Goal: Task Accomplishment & Management: Use online tool/utility

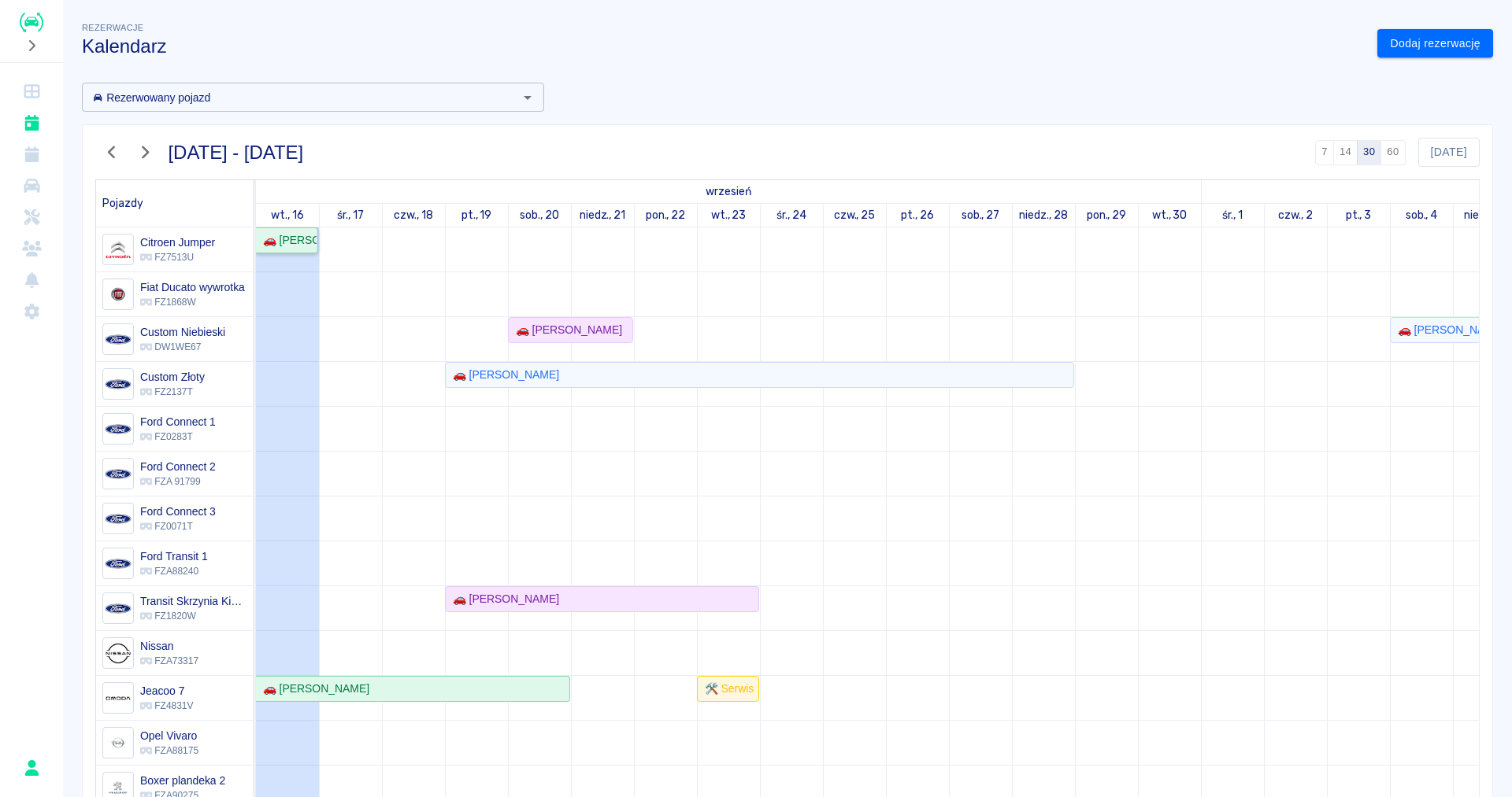
click at [290, 246] on div "🚗 [PERSON_NAME] "JUNIORVET" - [PERSON_NAME]" at bounding box center [286, 240] width 60 height 17
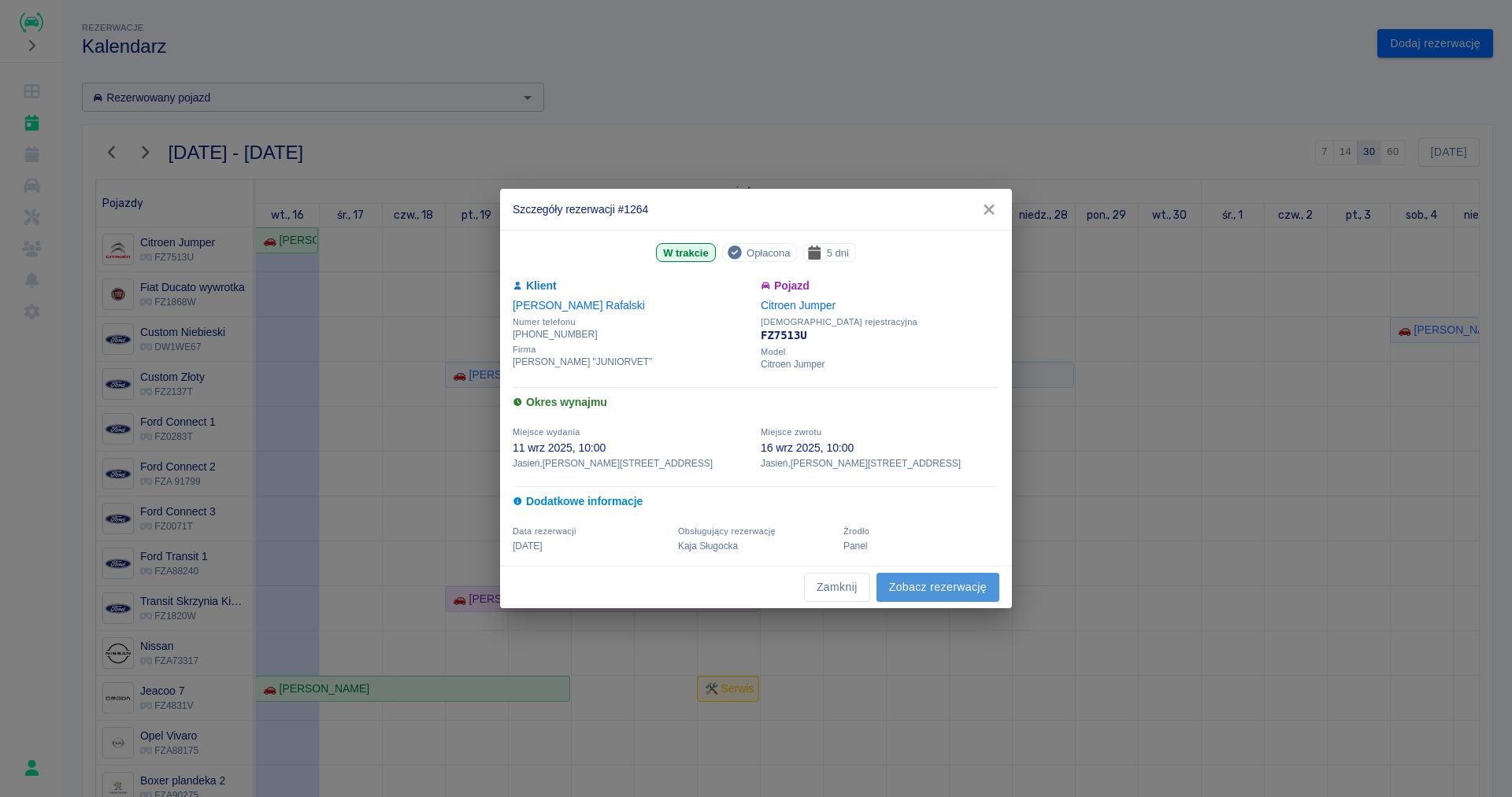
click at [903, 590] on link "Zobacz rezerwację" at bounding box center [937, 587] width 123 height 30
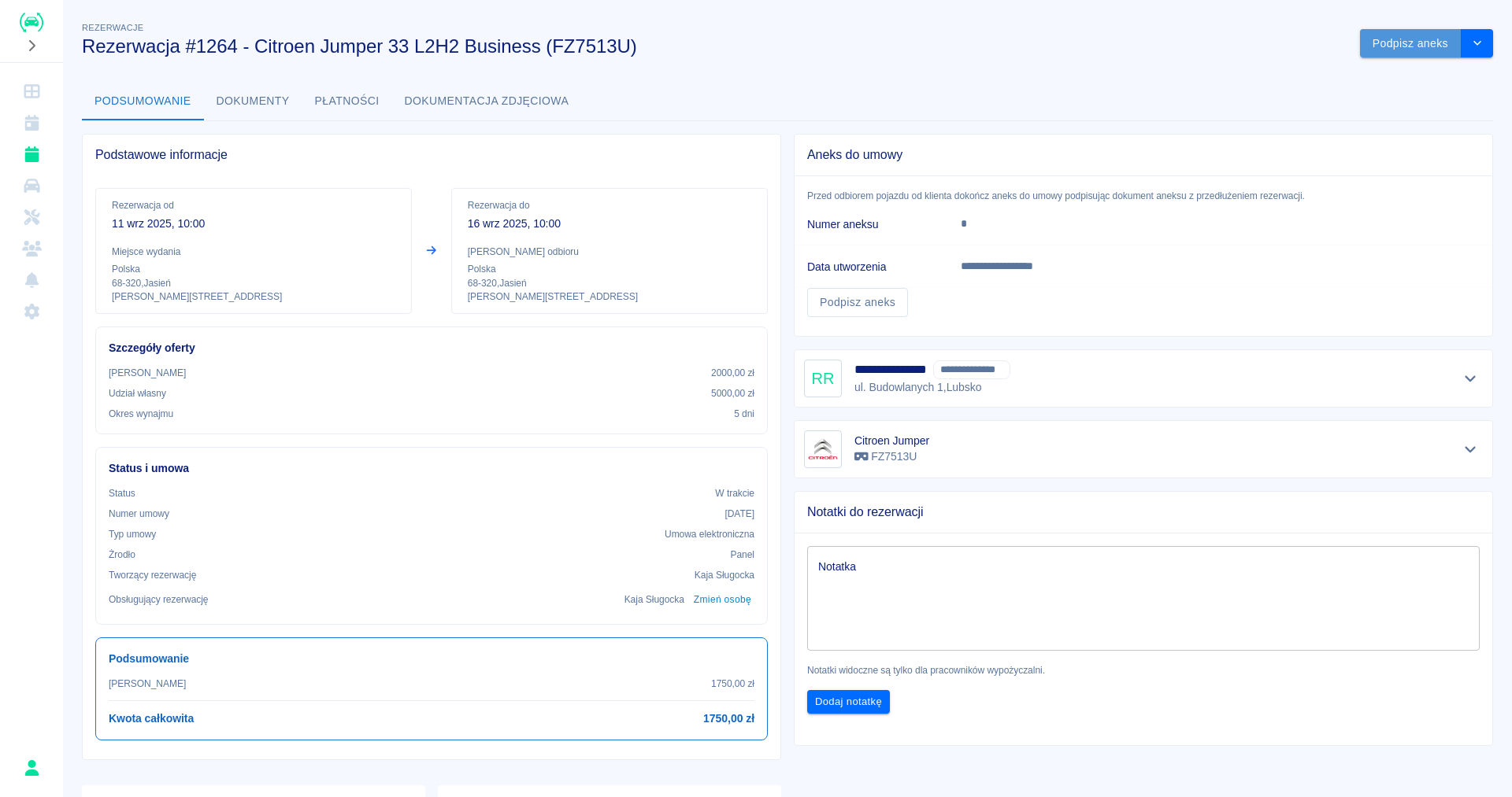
click at [1422, 41] on button "Podpisz aneks" at bounding box center [1411, 44] width 101 height 30
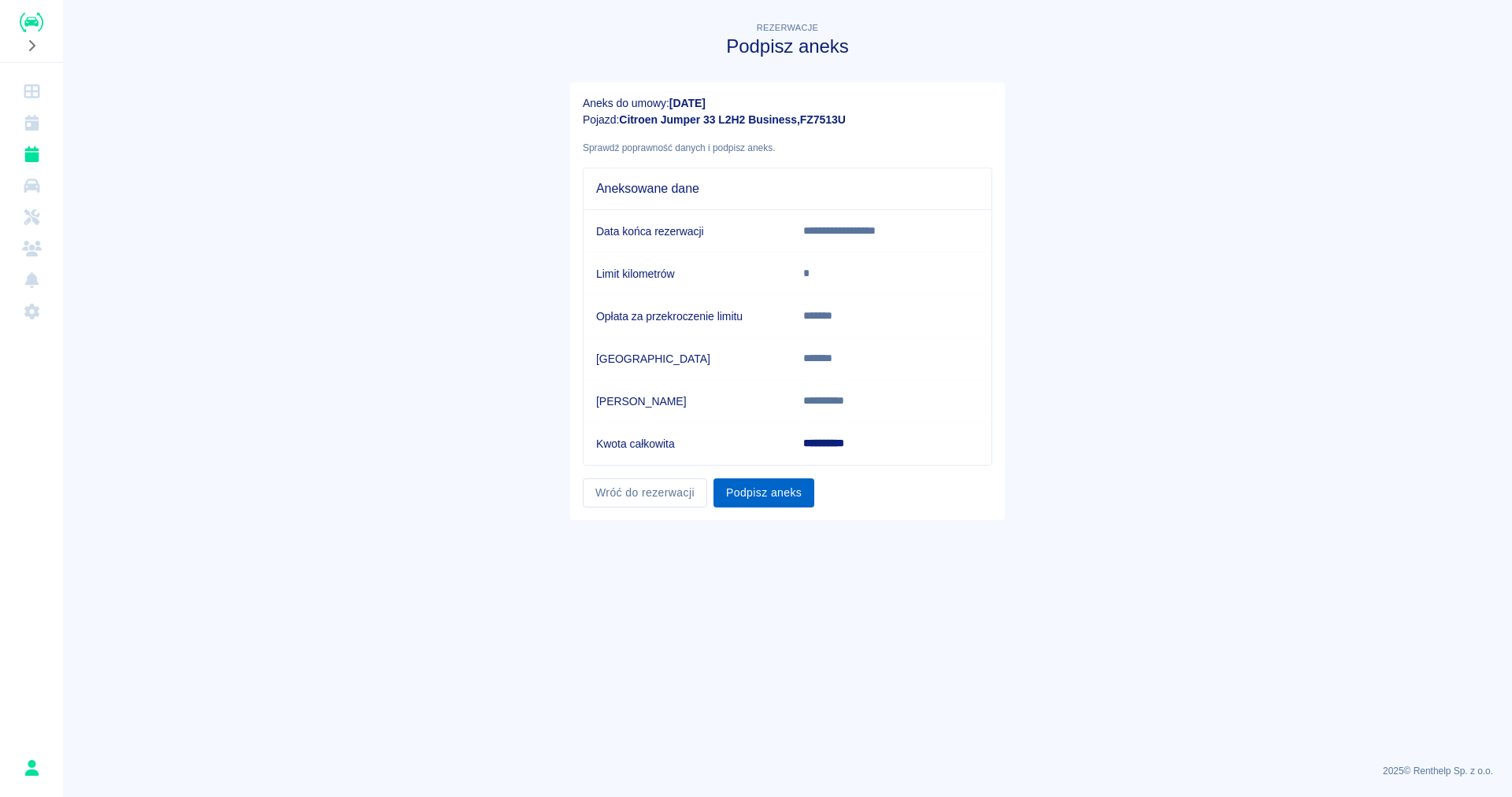
click at [737, 502] on button "Podpisz aneks" at bounding box center [764, 493] width 100 height 30
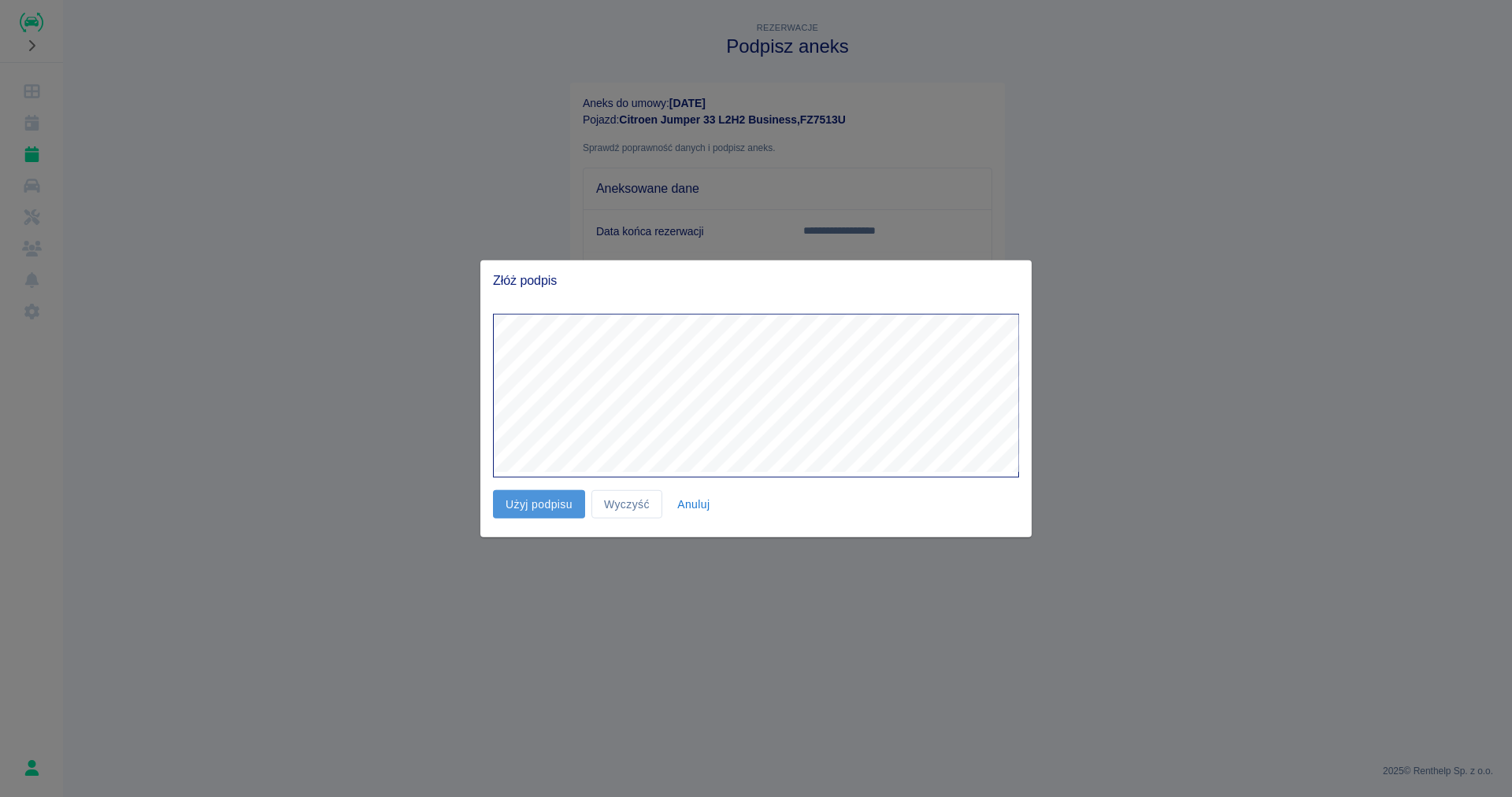
click at [575, 509] on button "Użyj podpisu" at bounding box center [539, 505] width 93 height 30
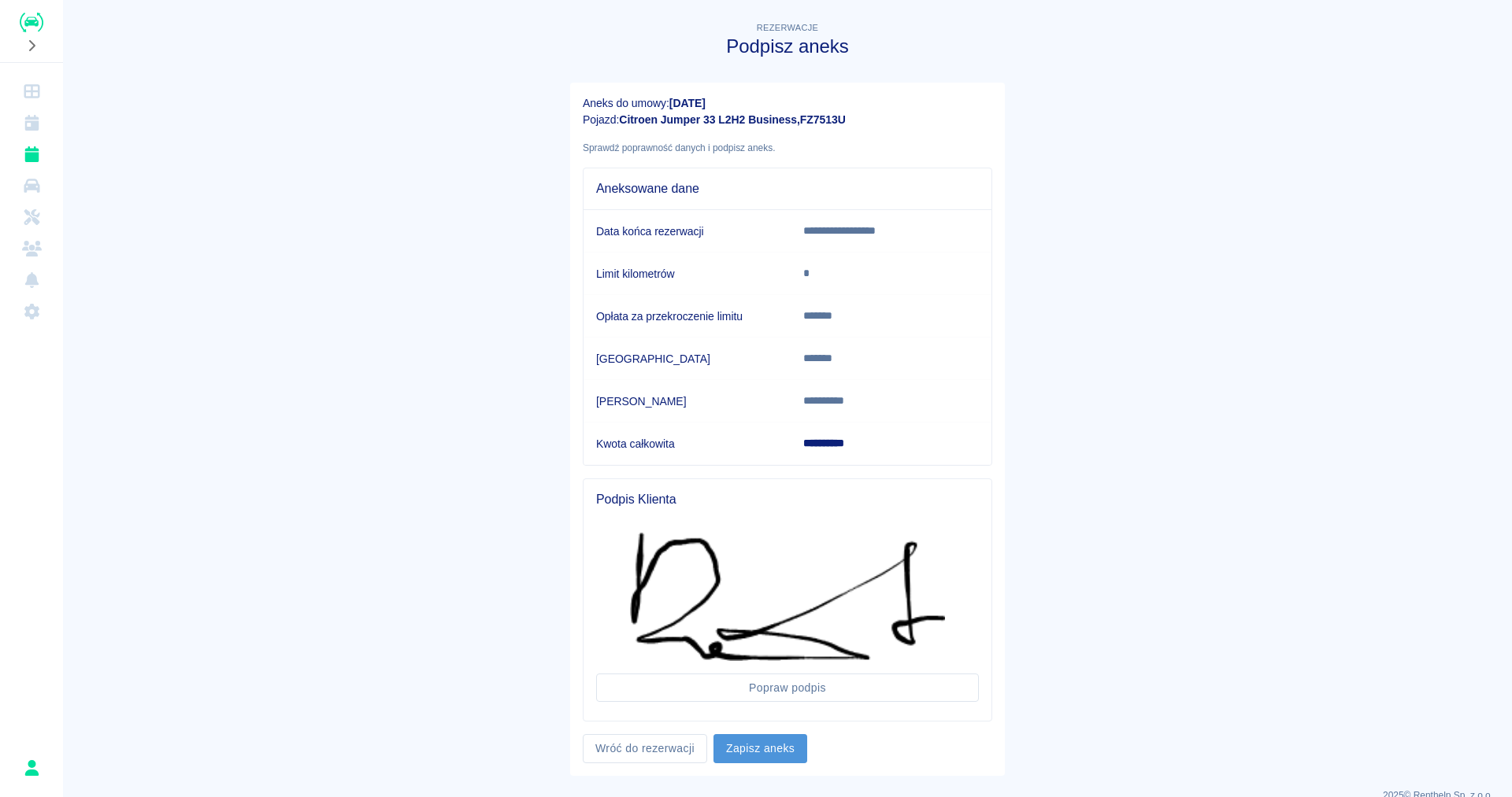
click at [762, 758] on button "Zapisz aneks" at bounding box center [760, 749] width 94 height 30
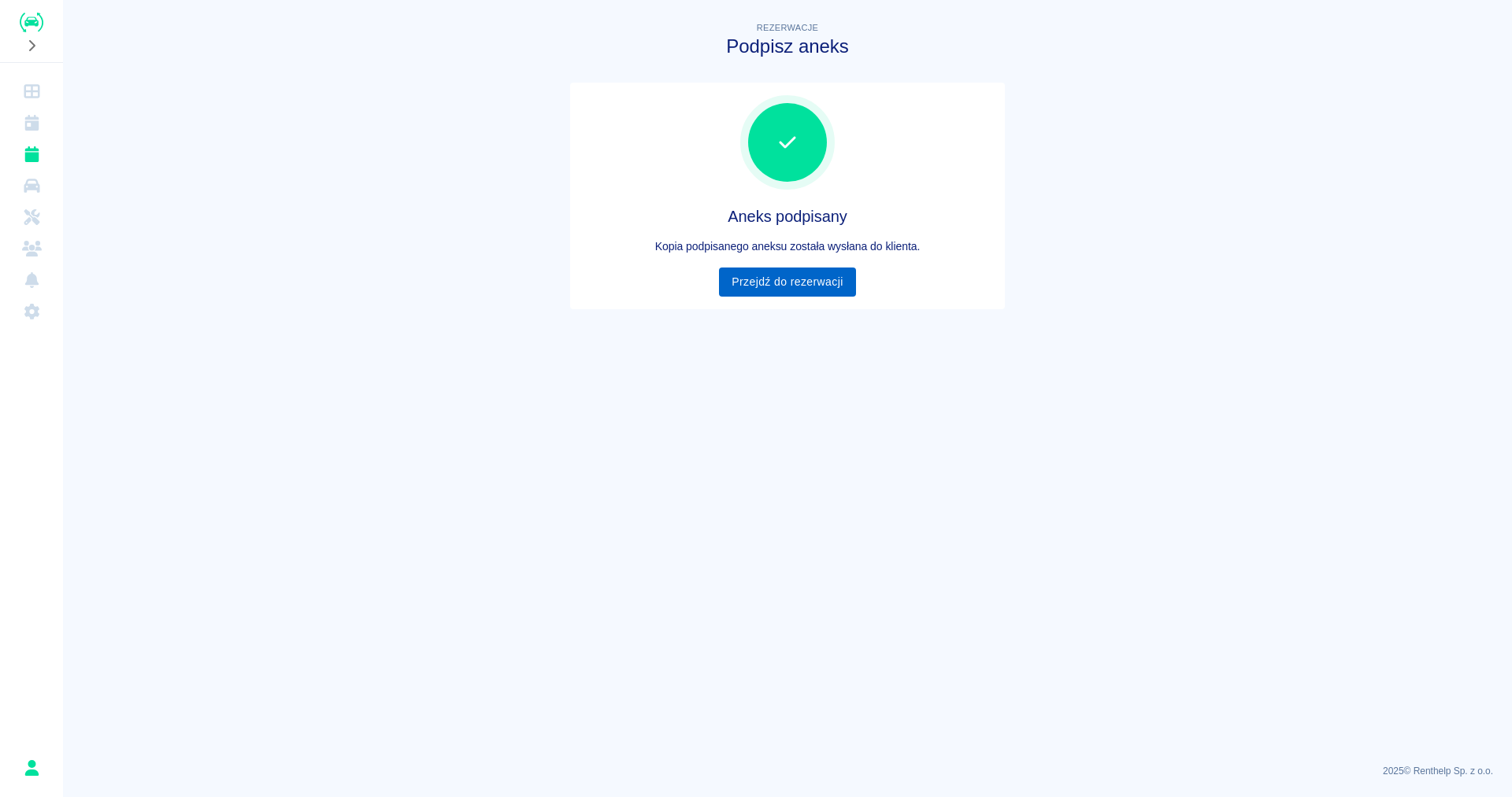
click at [760, 279] on link "Przejdź do rezerwacji" at bounding box center [787, 282] width 136 height 30
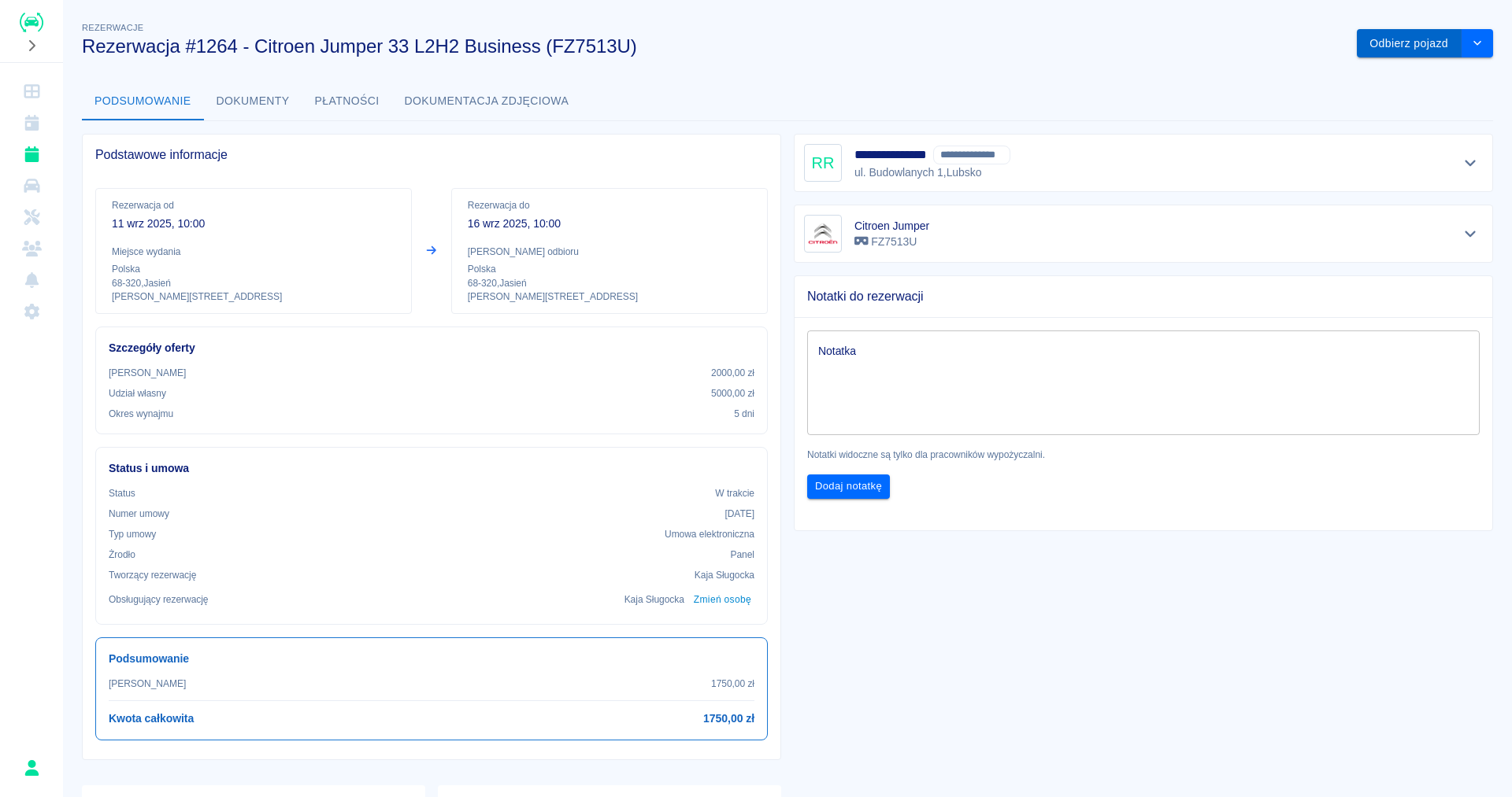
click at [1413, 51] on button "Odbierz pojazd" at bounding box center [1409, 44] width 104 height 30
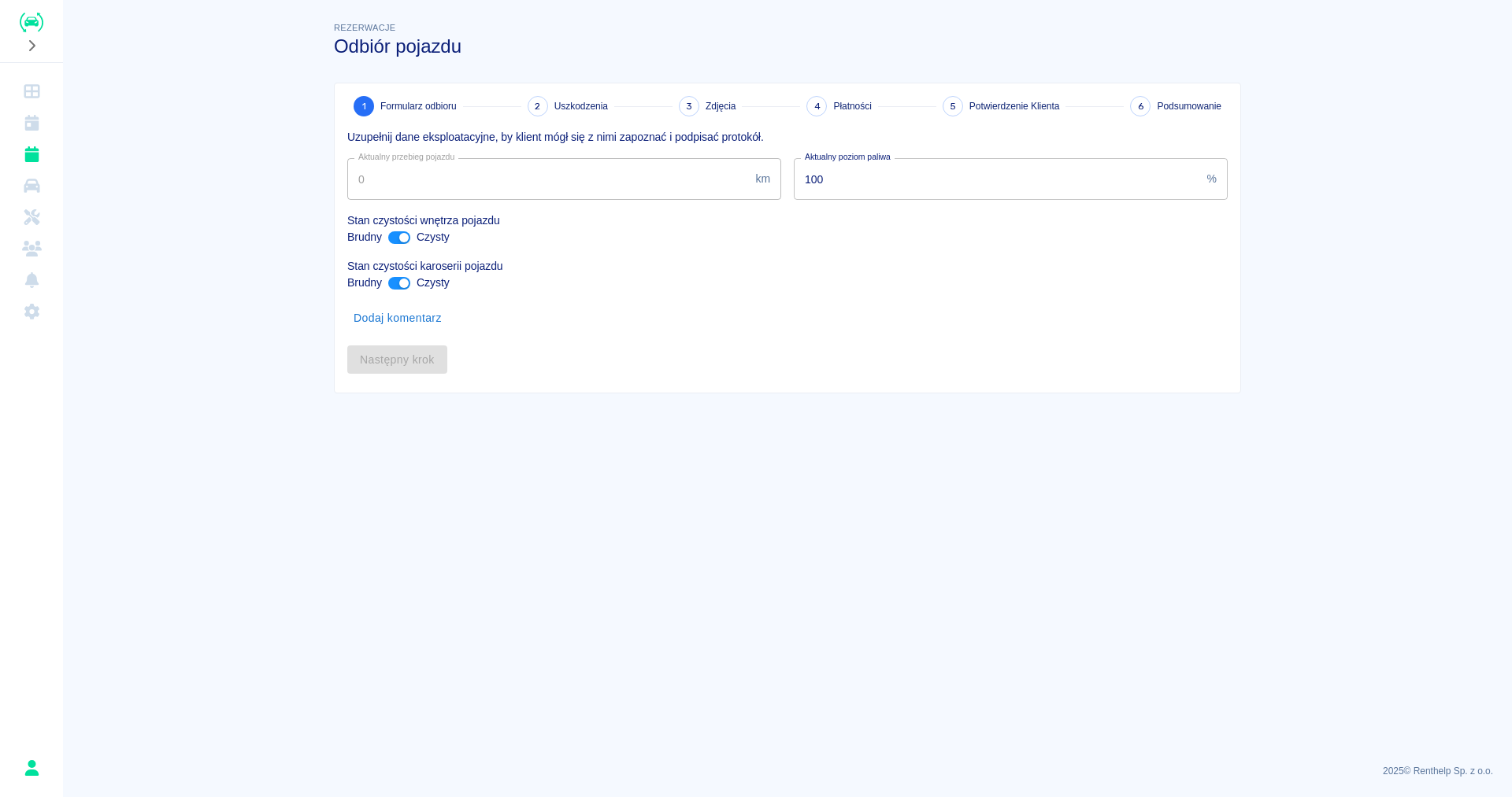
type input "84962"
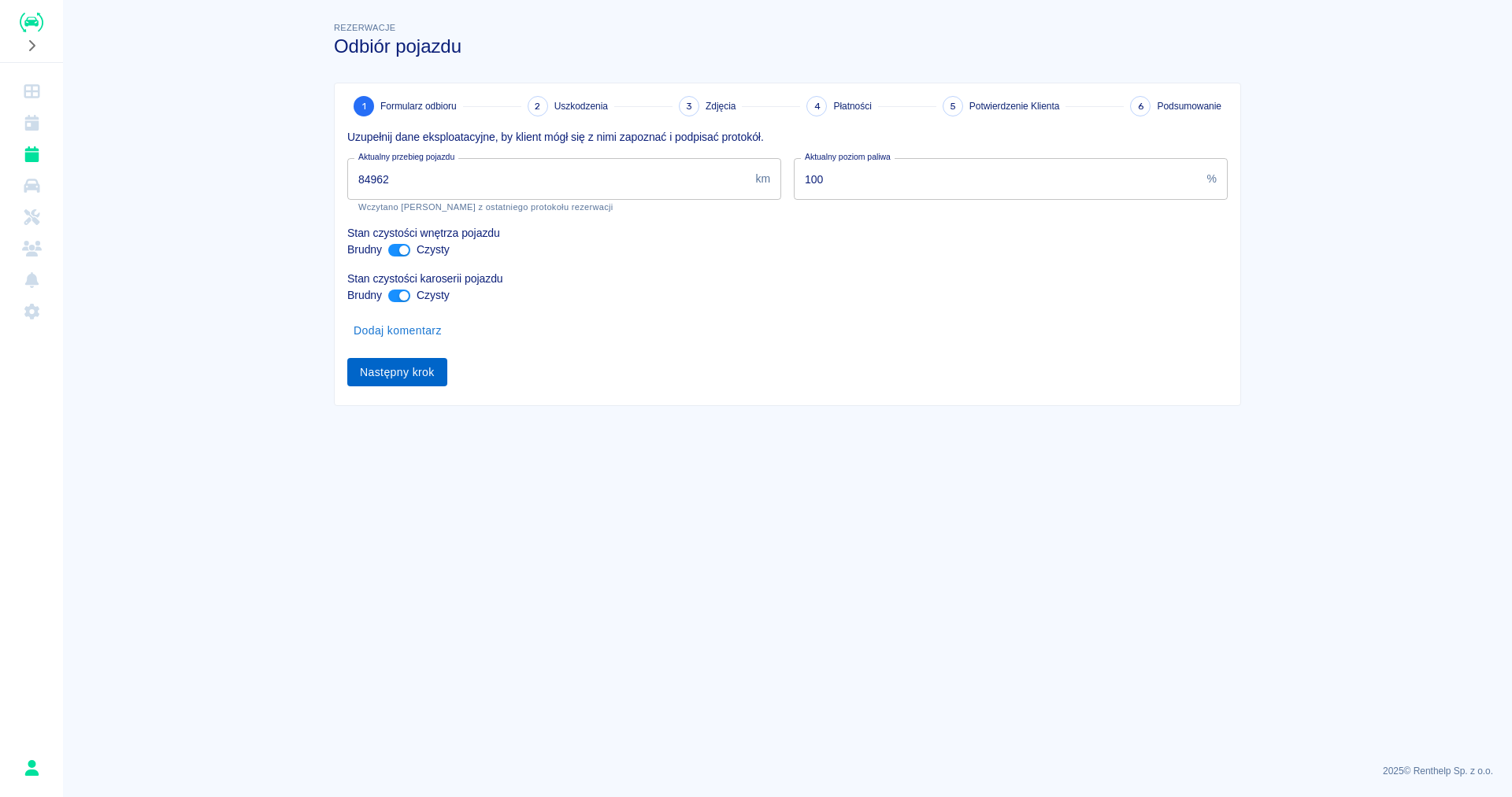
click at [364, 376] on button "Następny krok" at bounding box center [398, 373] width 100 height 30
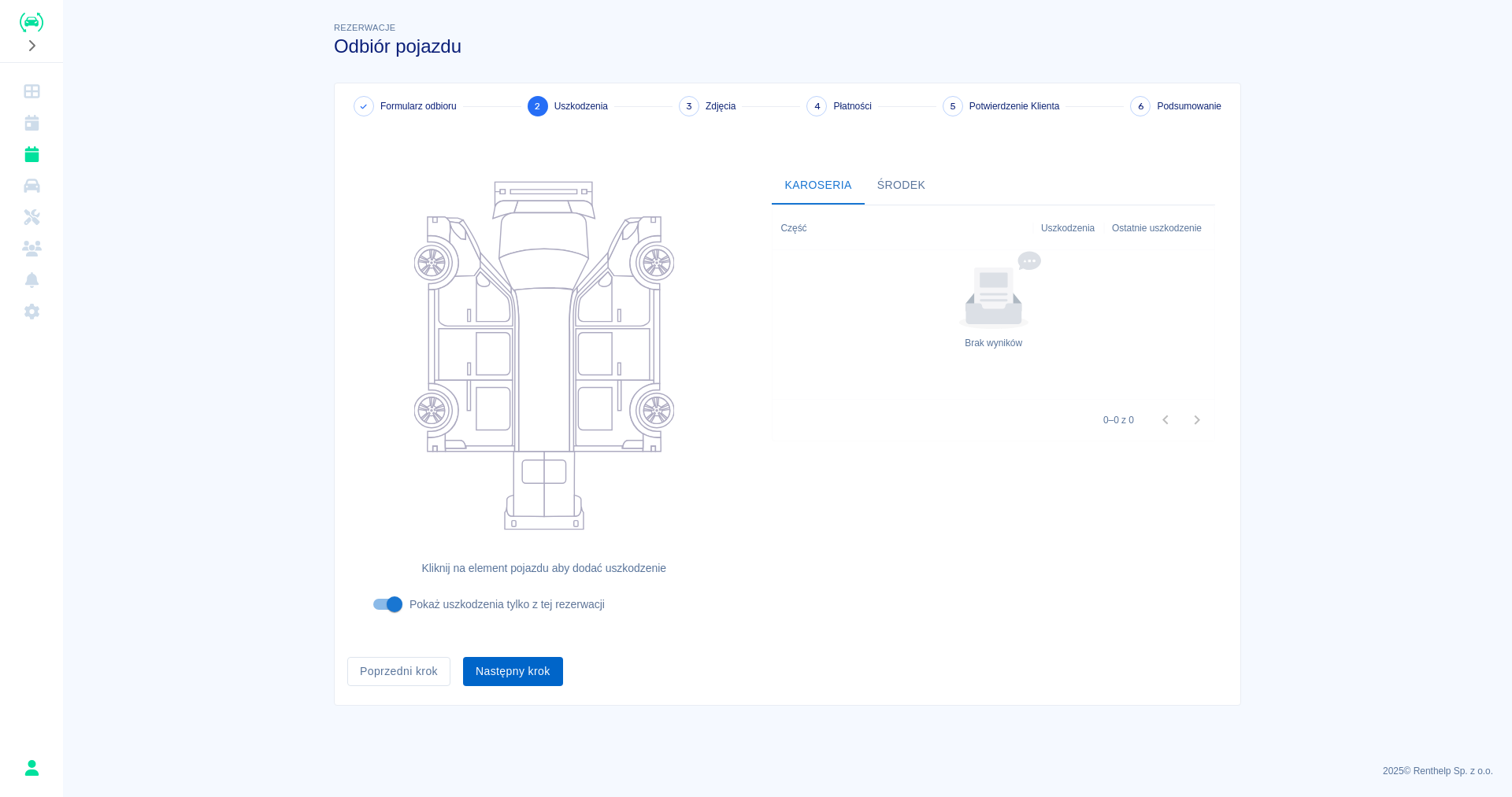
click at [524, 677] on button "Następny krok" at bounding box center [513, 672] width 100 height 30
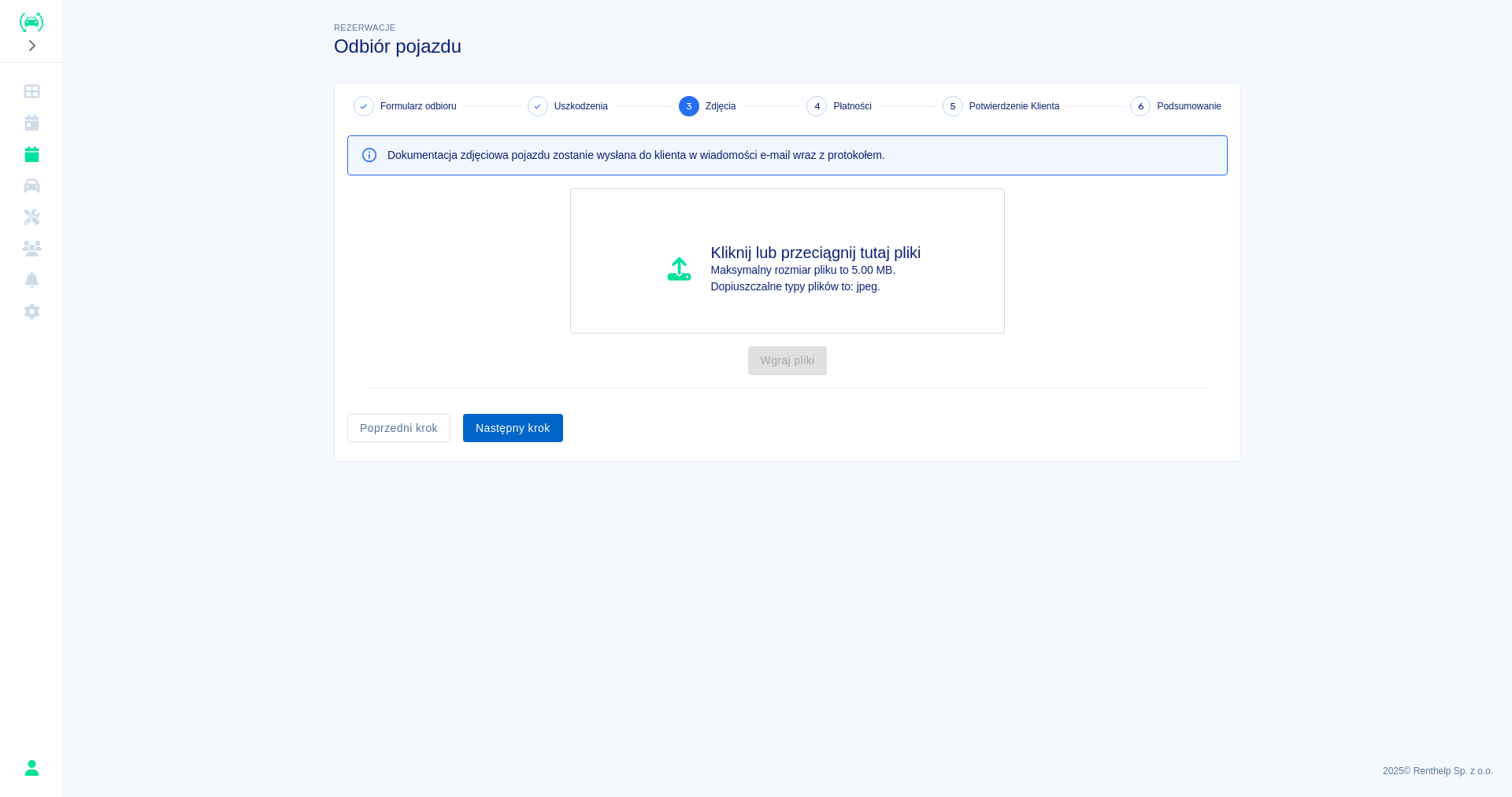
click at [507, 432] on button "Następny krok" at bounding box center [513, 429] width 100 height 30
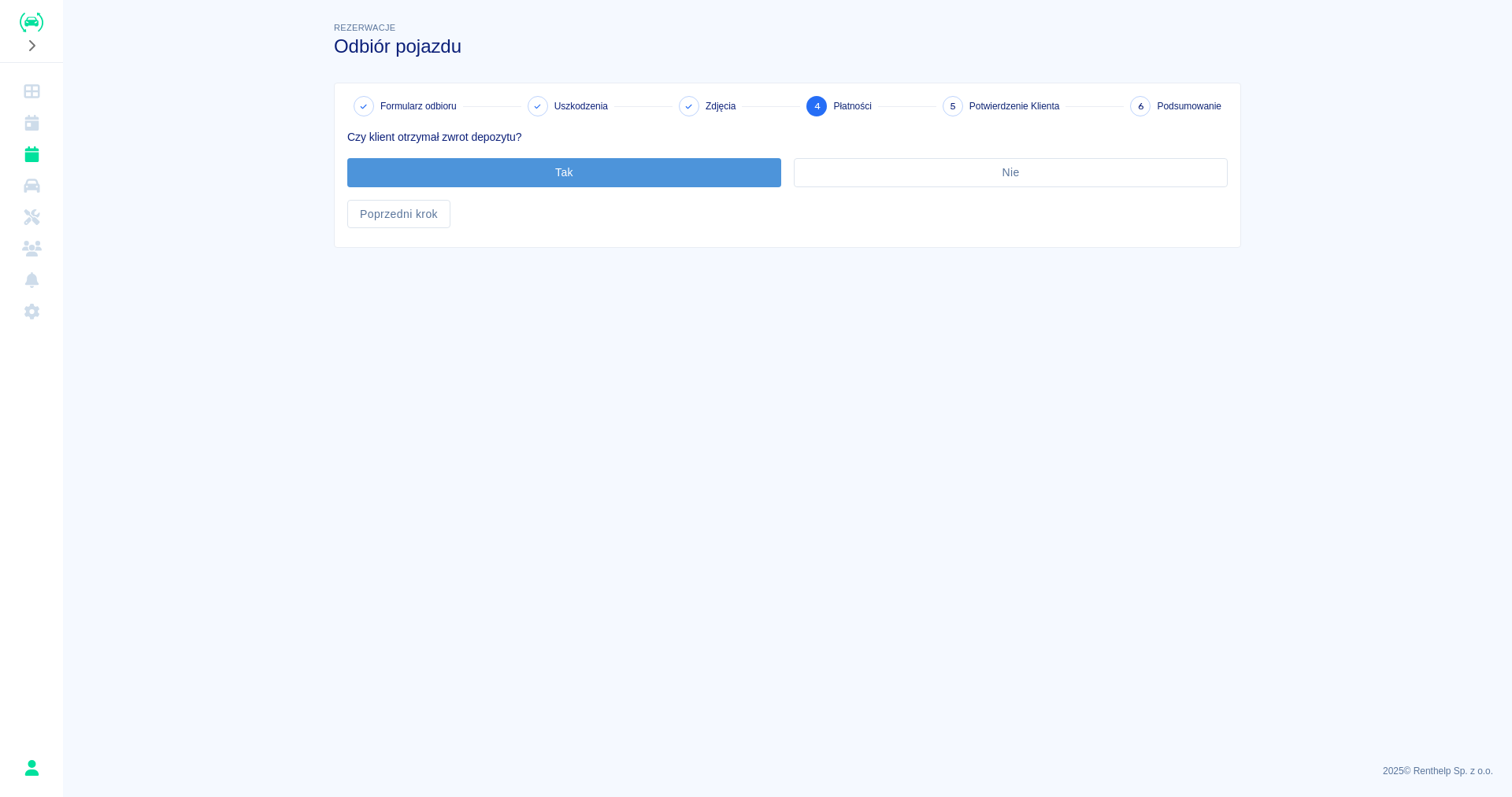
click at [438, 177] on button "Tak" at bounding box center [564, 173] width 434 height 30
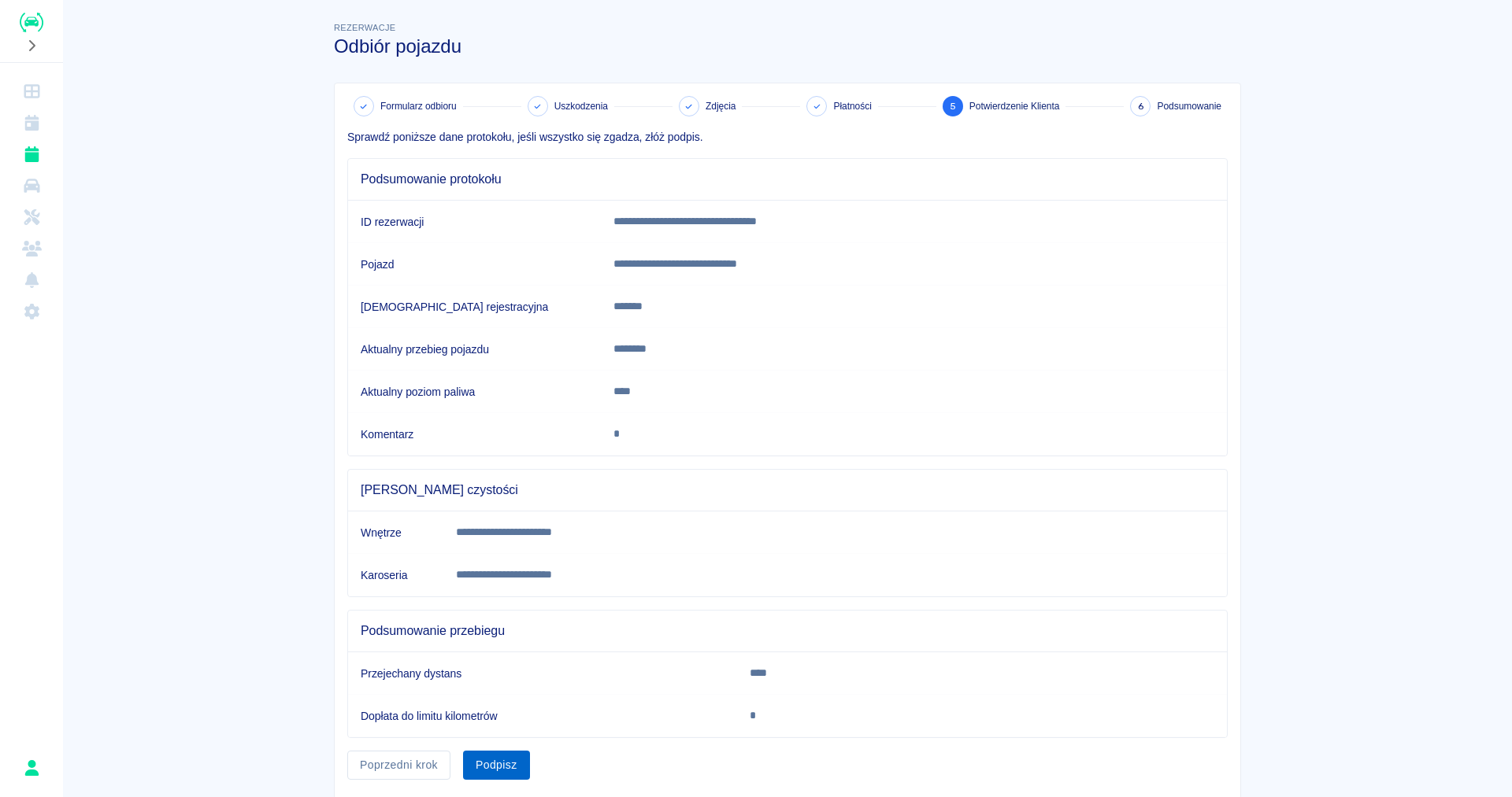
click at [490, 765] on button "Podpisz" at bounding box center [496, 766] width 67 height 30
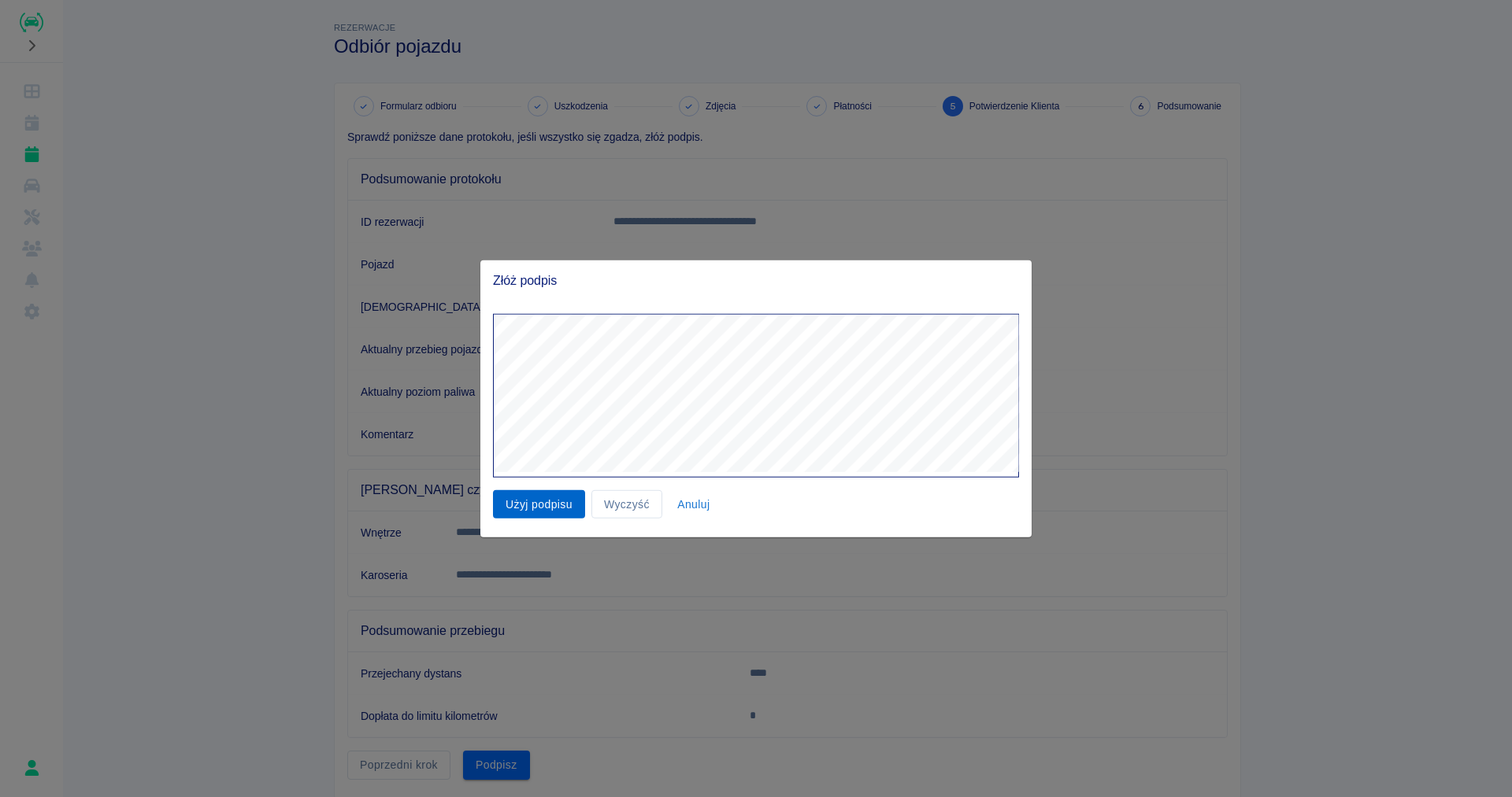
click at [524, 510] on button "Użyj podpisu" at bounding box center [539, 505] width 93 height 30
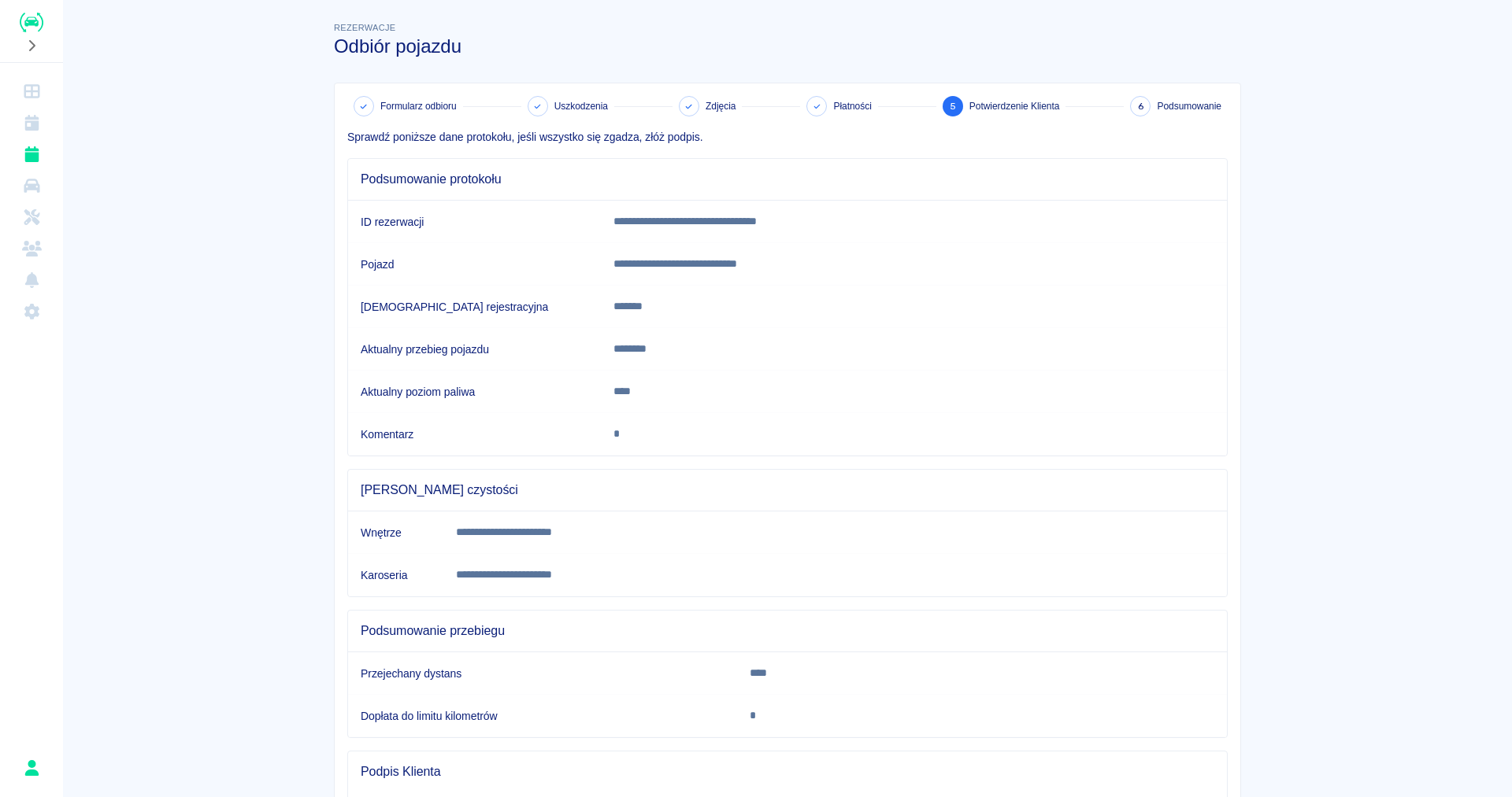
scroll to position [237, 0]
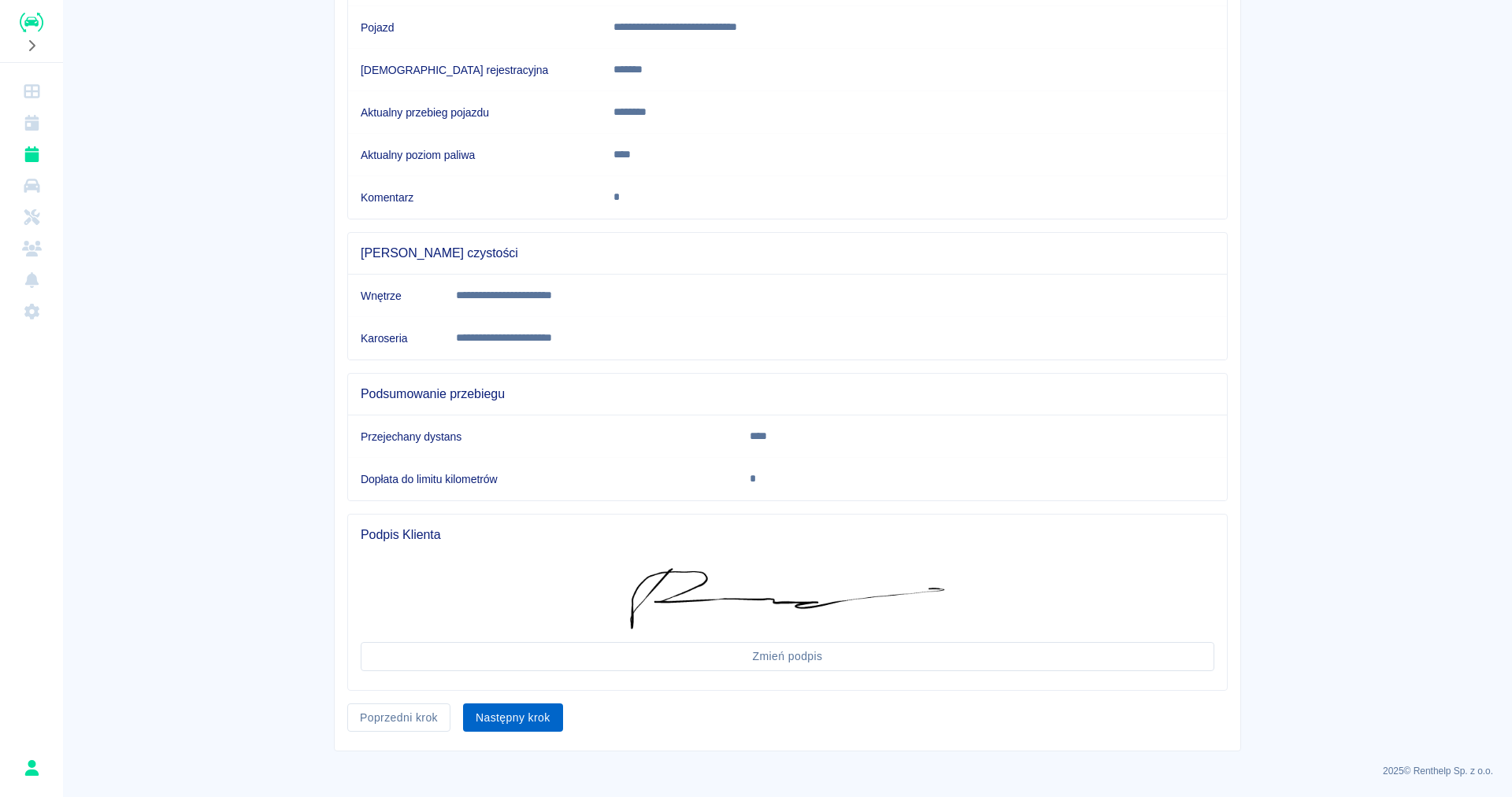
click at [526, 718] on button "Następny krok" at bounding box center [513, 718] width 100 height 30
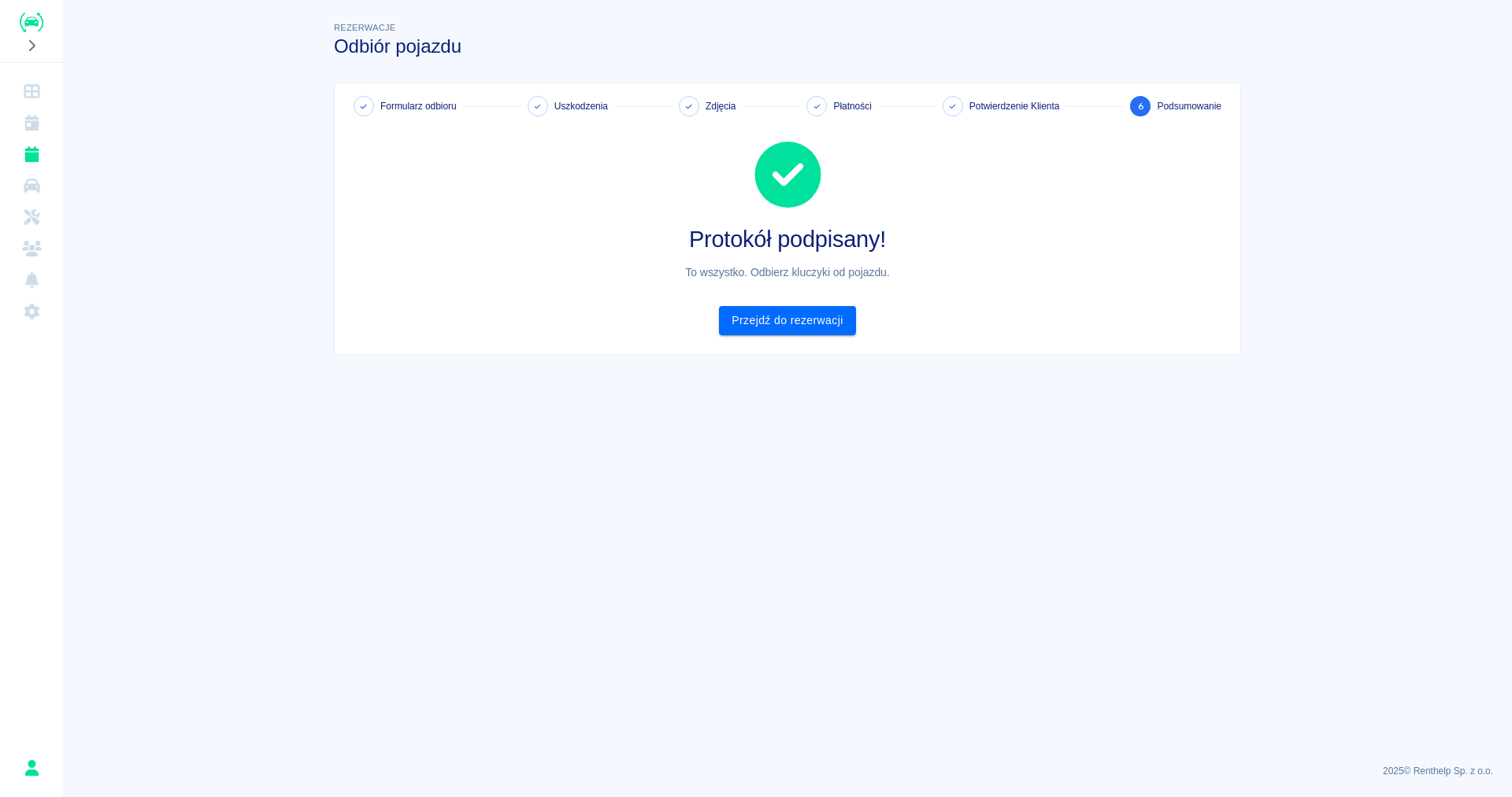
scroll to position [0, 0]
click at [831, 326] on link "Przejdź do rezerwacji" at bounding box center [787, 321] width 136 height 30
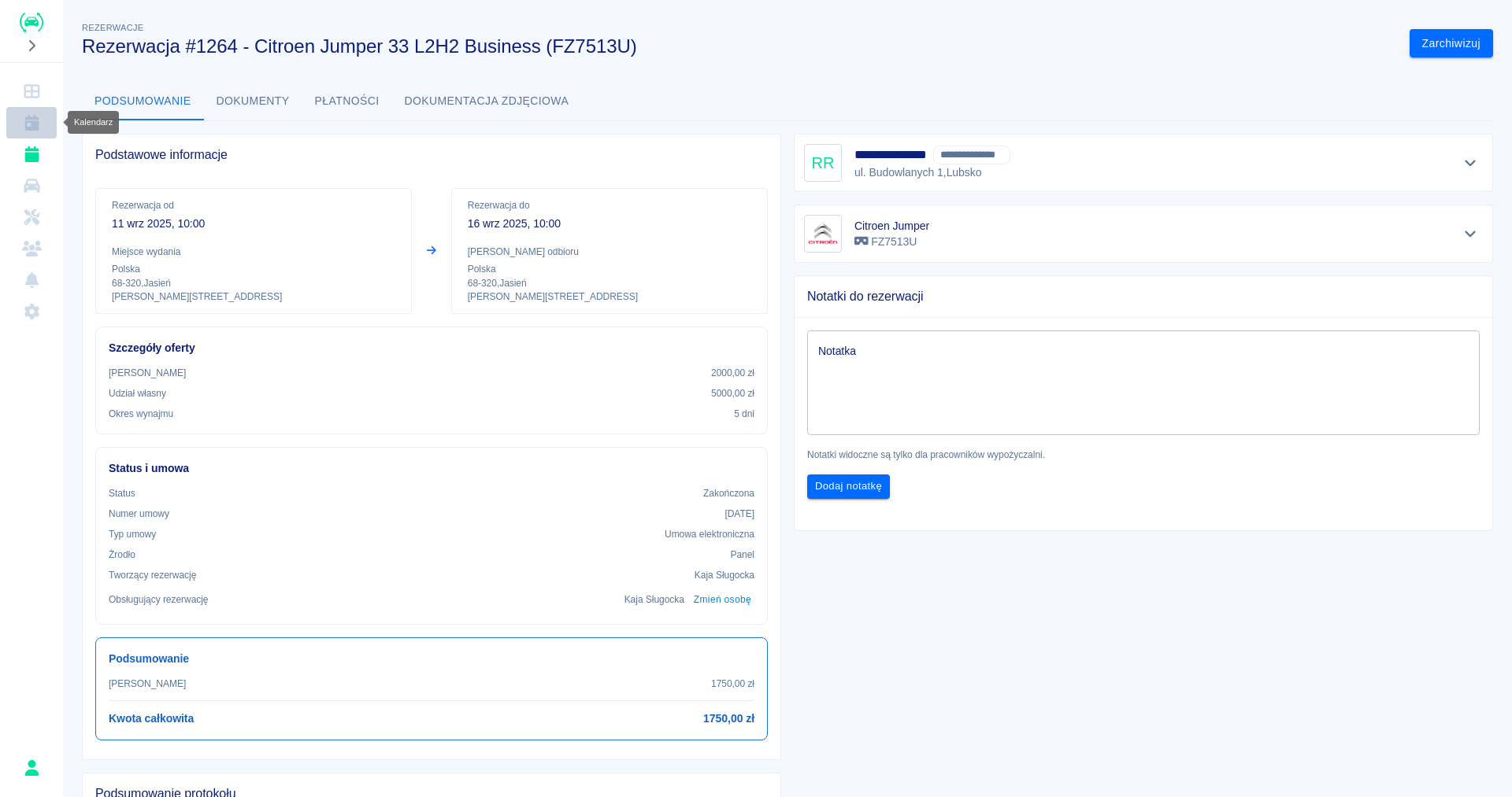
click at [32, 122] on icon "Kalendarz" at bounding box center [32, 123] width 14 height 16
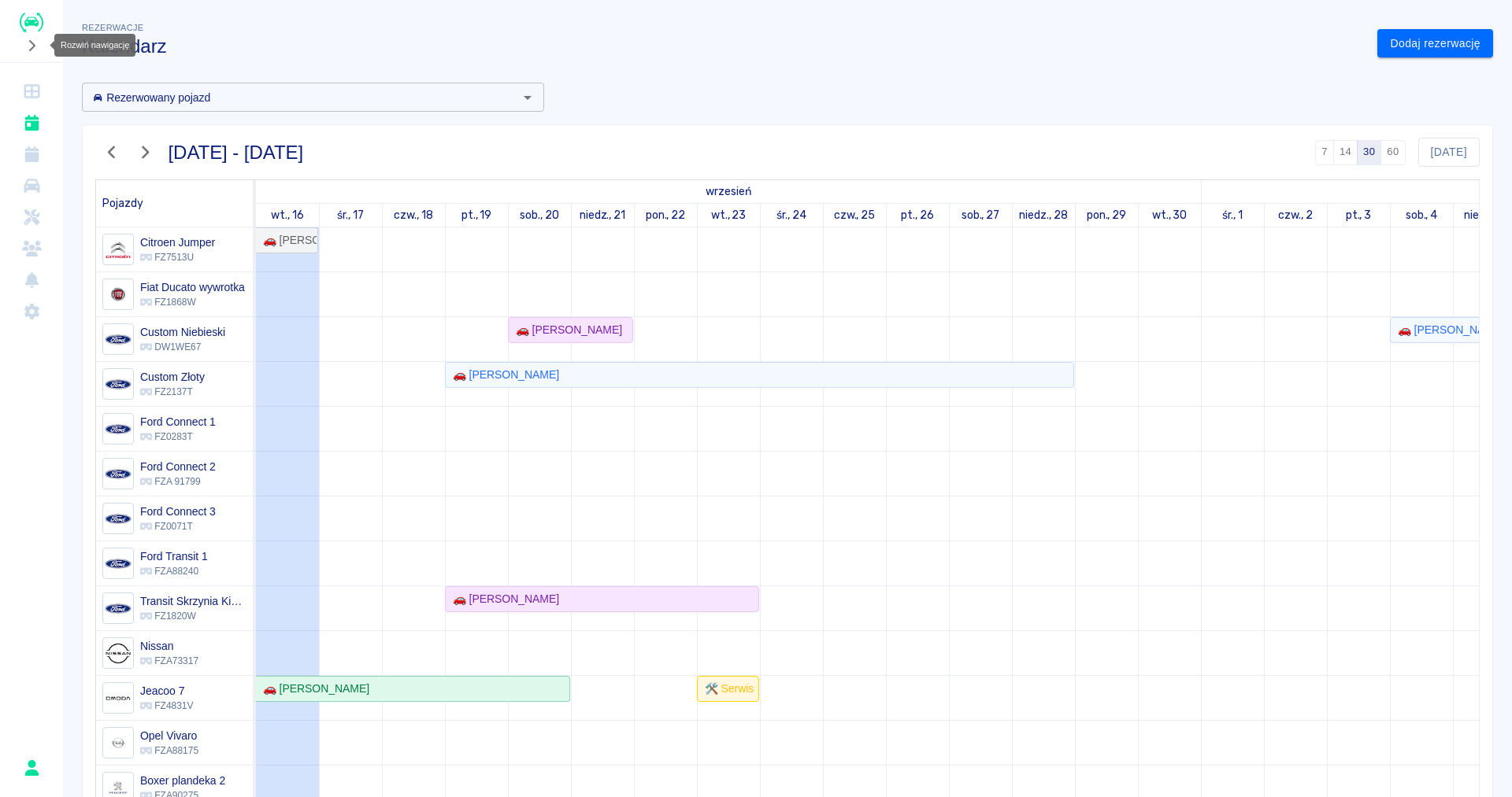
click at [37, 44] on icon "Rozwiń nawigację" at bounding box center [32, 45] width 16 height 13
